Goal: Navigation & Orientation: Find specific page/section

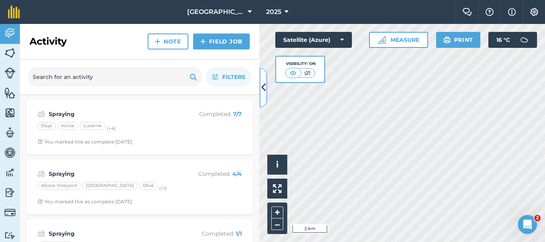
click at [261, 99] on button at bounding box center [263, 88] width 8 height 40
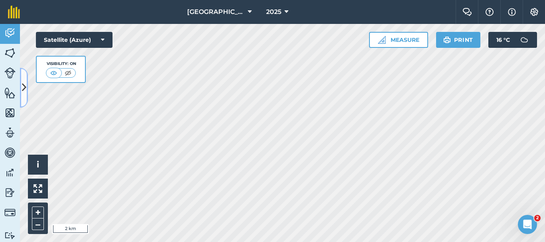
click at [26, 86] on icon at bounding box center [24, 88] width 4 height 14
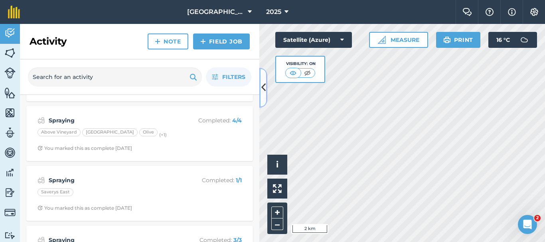
scroll to position [54, 0]
click at [5, 77] on img at bounding box center [9, 72] width 11 height 11
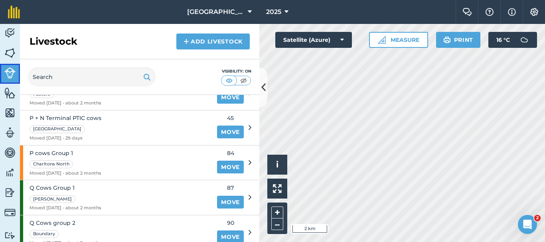
scroll to position [628, 0]
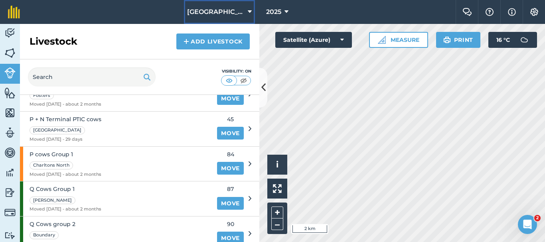
click at [223, 10] on span "[GEOGRAPHIC_DATA]" at bounding box center [215, 12] width 57 height 10
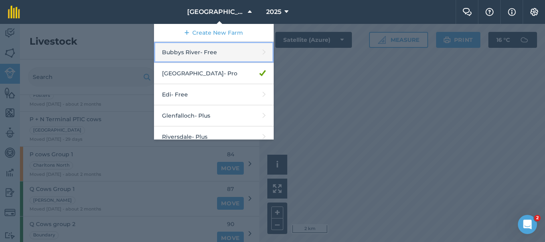
click at [213, 58] on link "Bubbys River - Free" at bounding box center [214, 52] width 120 height 21
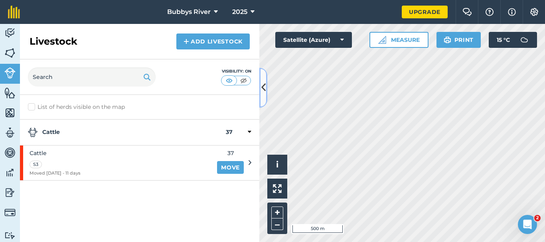
click at [264, 96] on button at bounding box center [263, 88] width 8 height 40
